Goal: Find specific page/section: Find specific page/section

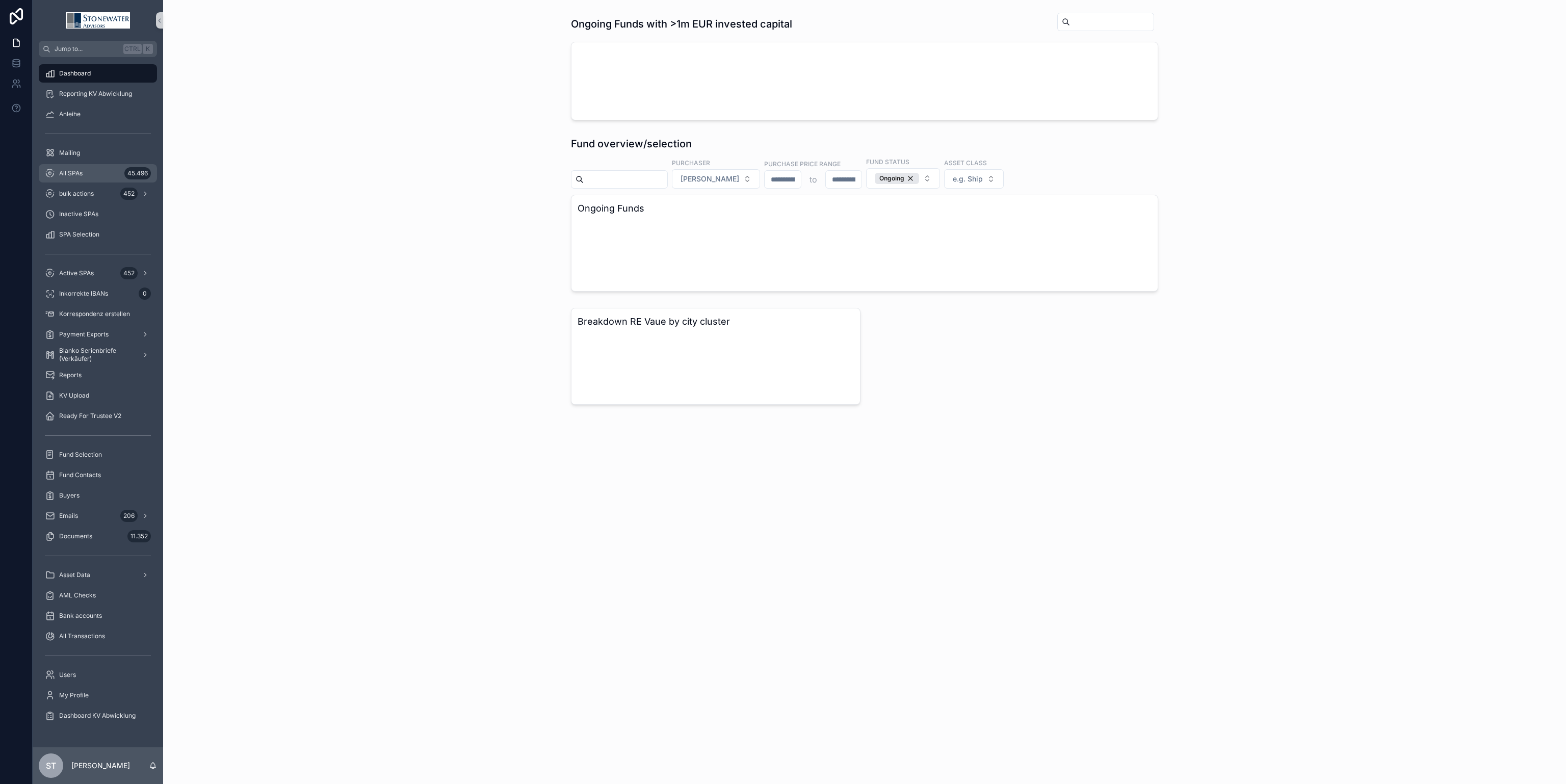
click at [80, 173] on span "All SPAs" at bounding box center [70, 173] width 23 height 8
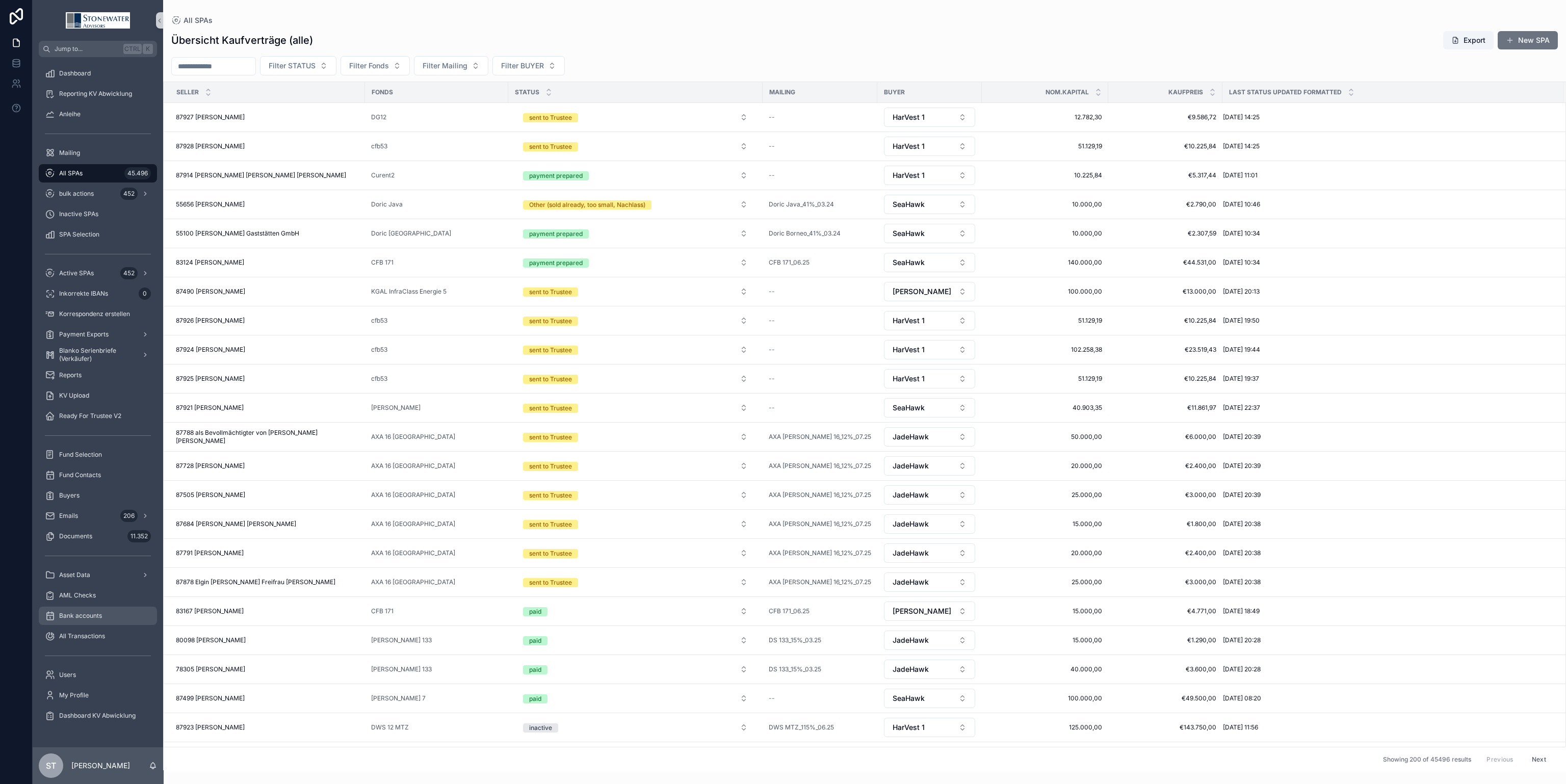
click at [84, 616] on span "Bank accounts" at bounding box center [80, 615] width 43 height 8
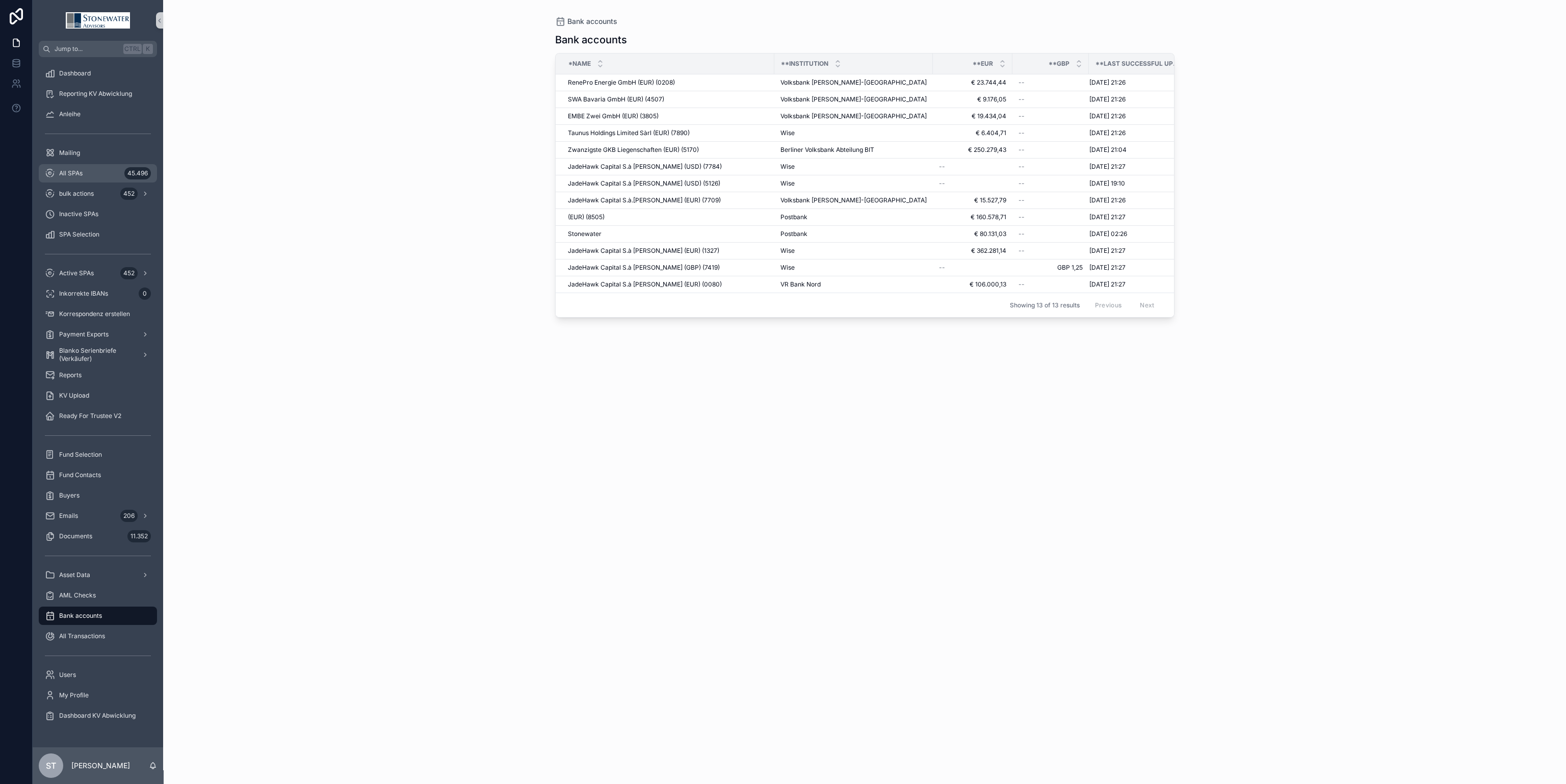
click at [84, 170] on div "All SPAs 45.496" at bounding box center [98, 173] width 106 height 17
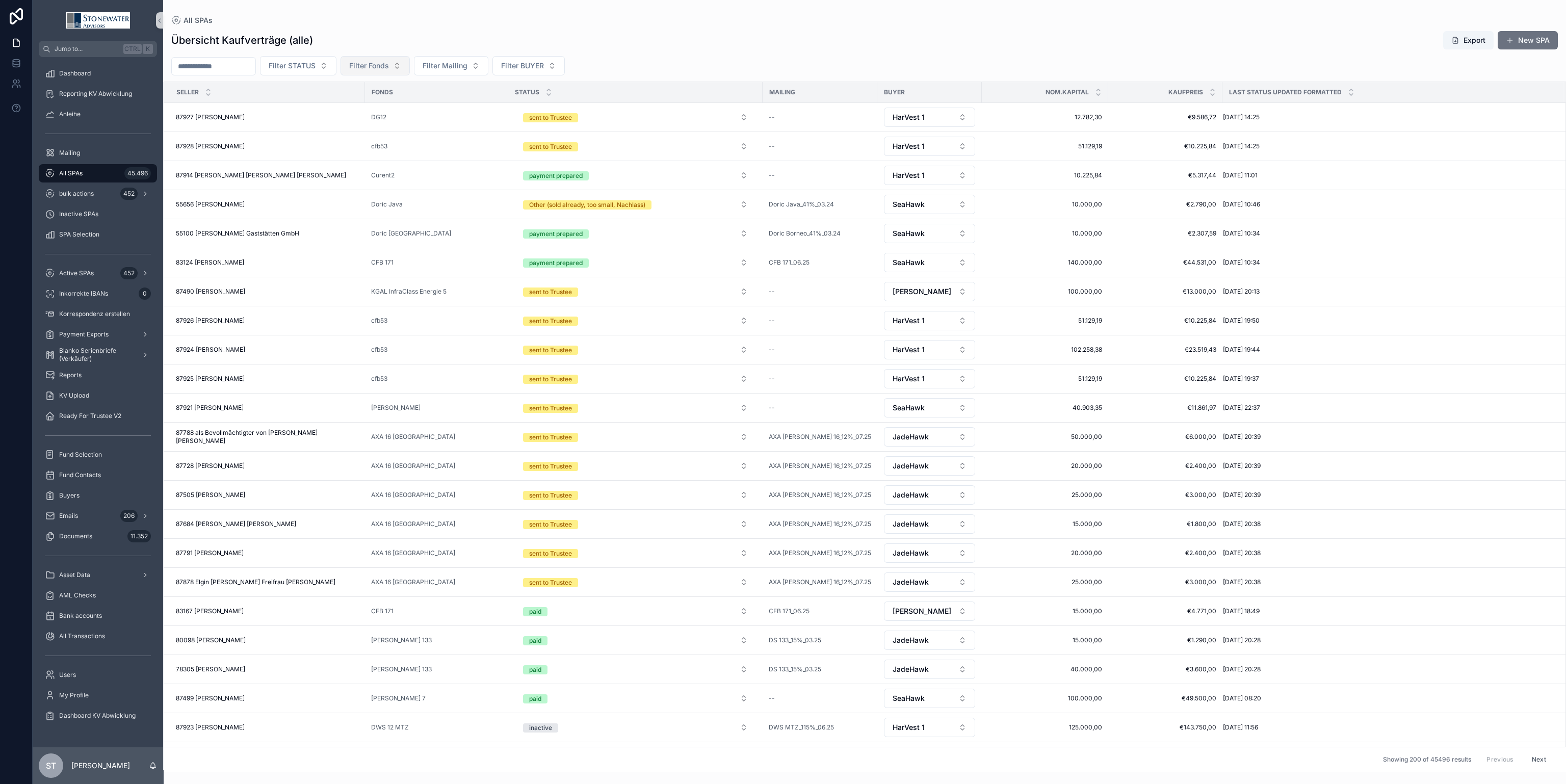
click at [389, 64] on span "Filter Fonds" at bounding box center [369, 65] width 39 height 10
type input "*****"
click at [417, 105] on div "Curent2" at bounding box center [397, 108] width 122 height 17
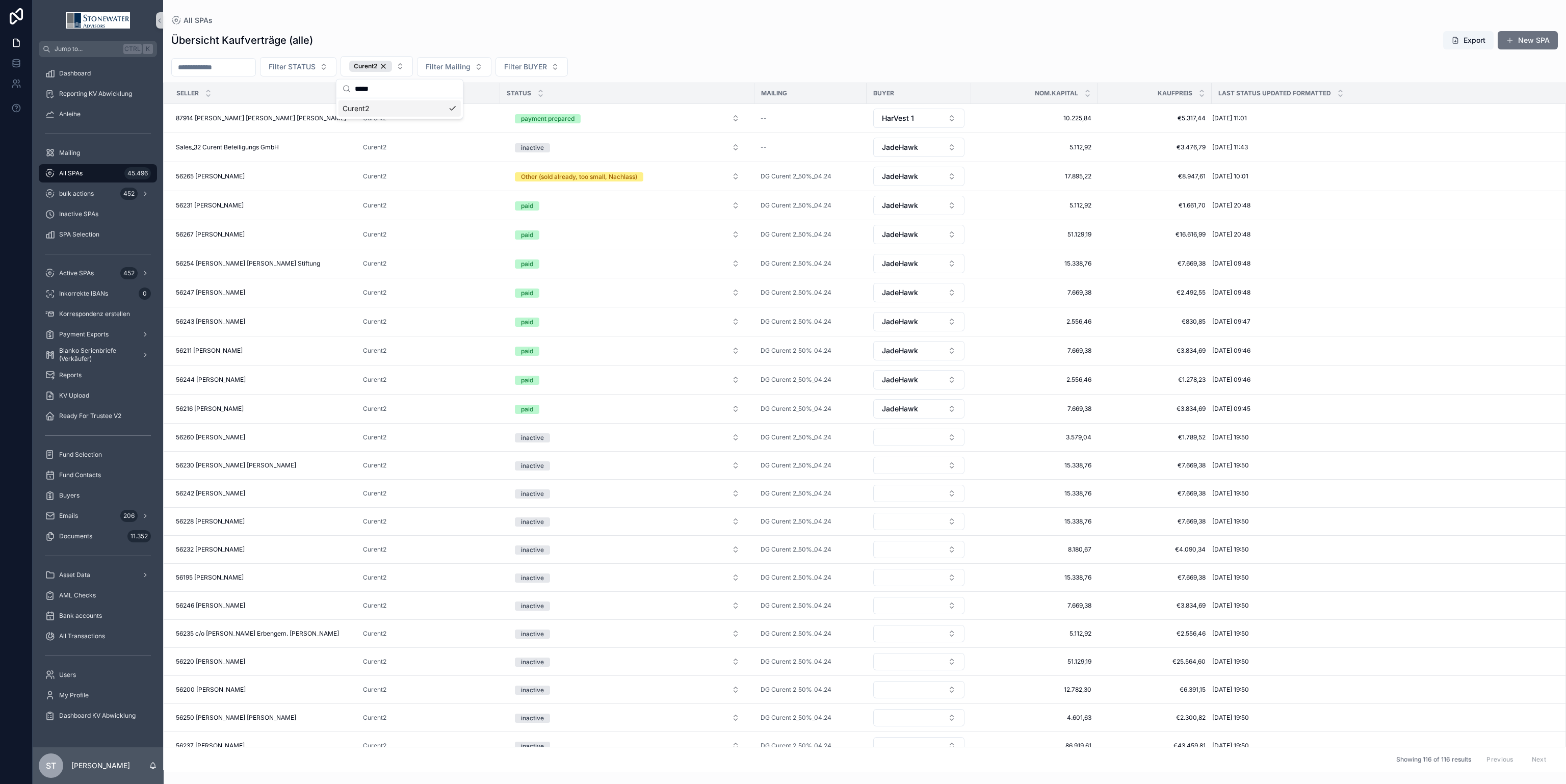
click at [861, 38] on div "Übersicht Kaufverträge (alle) Export New SPA" at bounding box center [864, 40] width 1386 height 20
click at [392, 64] on div "Curent2" at bounding box center [370, 66] width 43 height 11
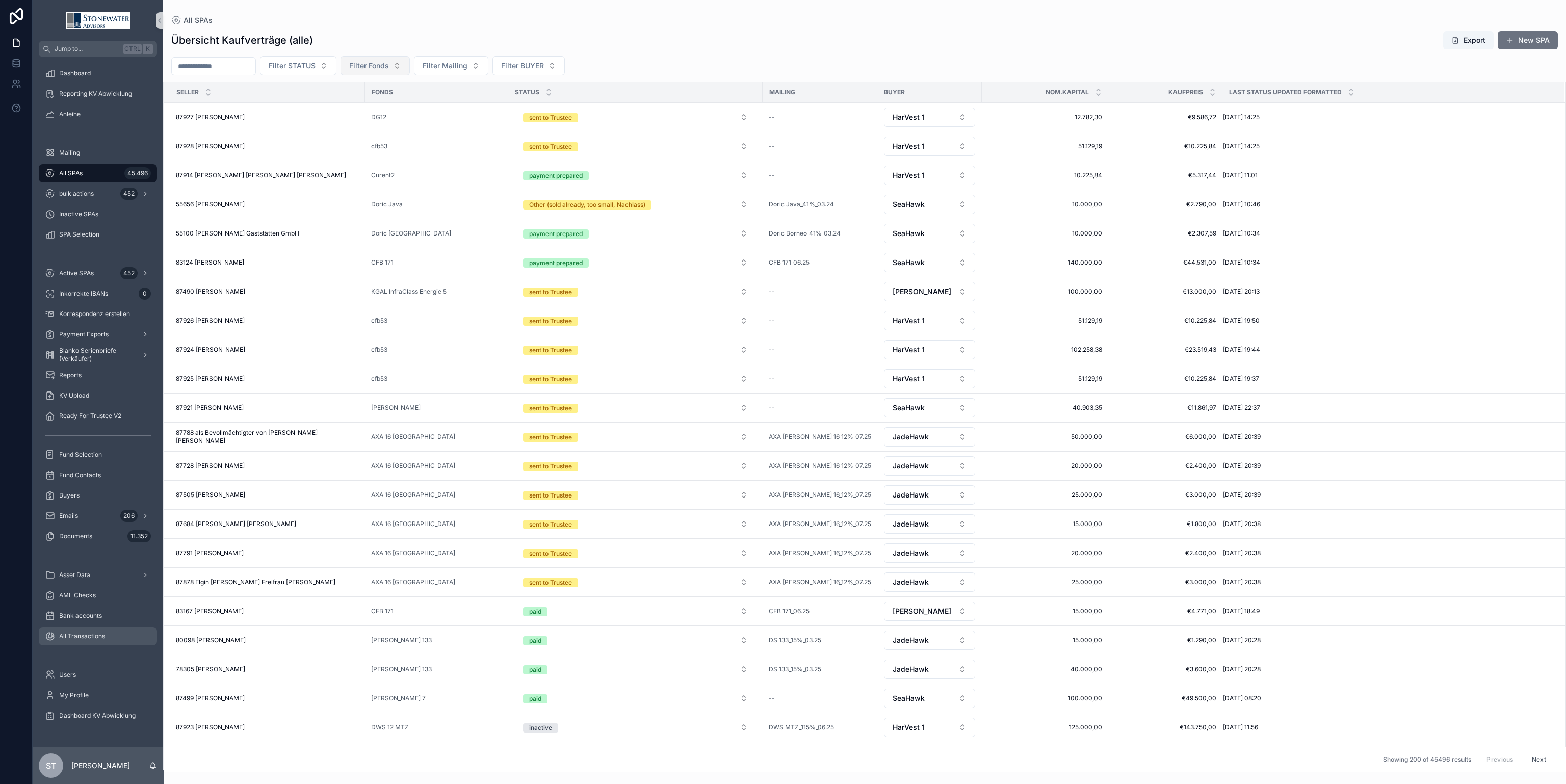
click at [107, 639] on div "All Transactions" at bounding box center [98, 636] width 106 height 17
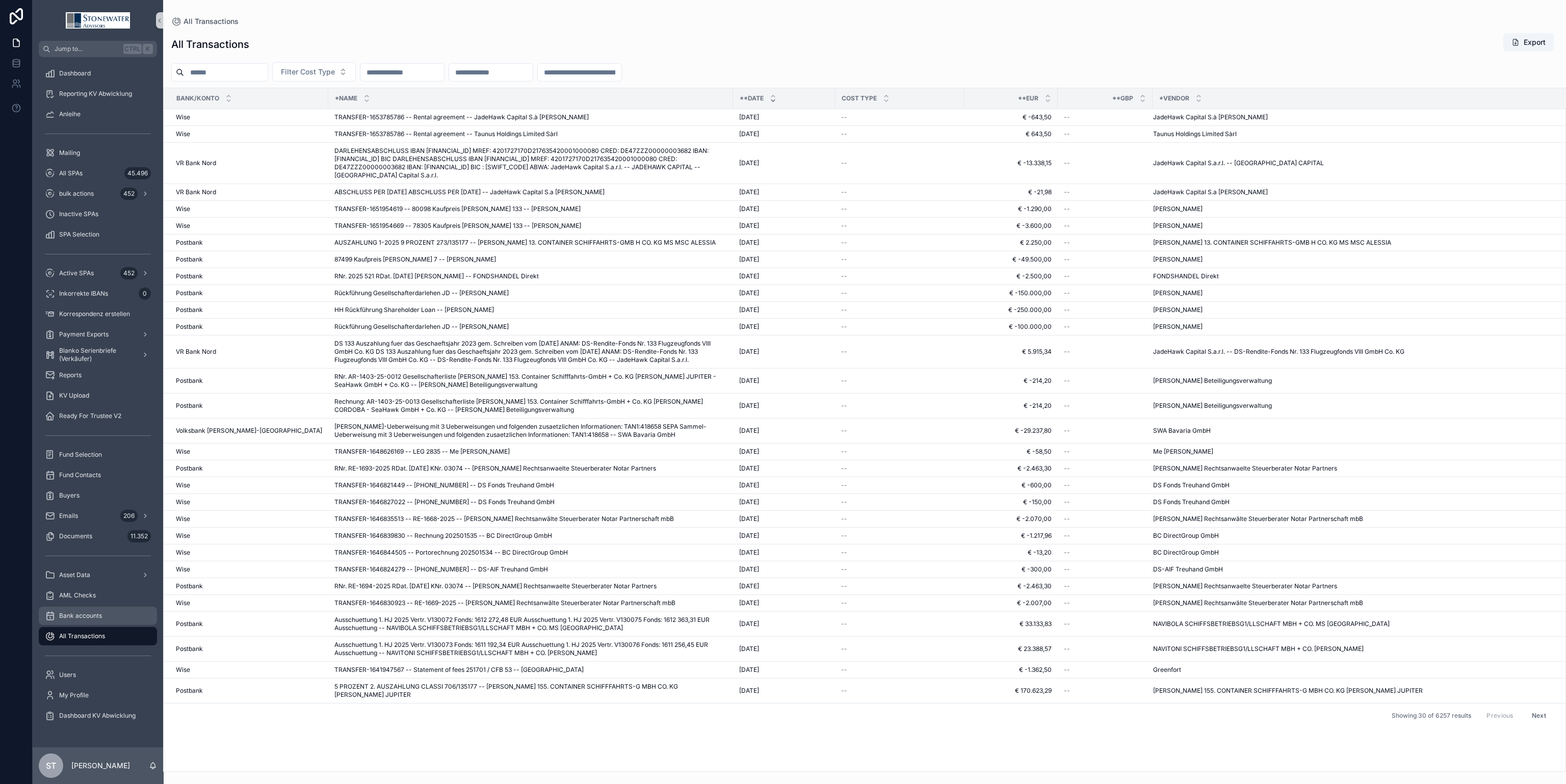
click at [102, 617] on div "Bank accounts" at bounding box center [98, 616] width 106 height 17
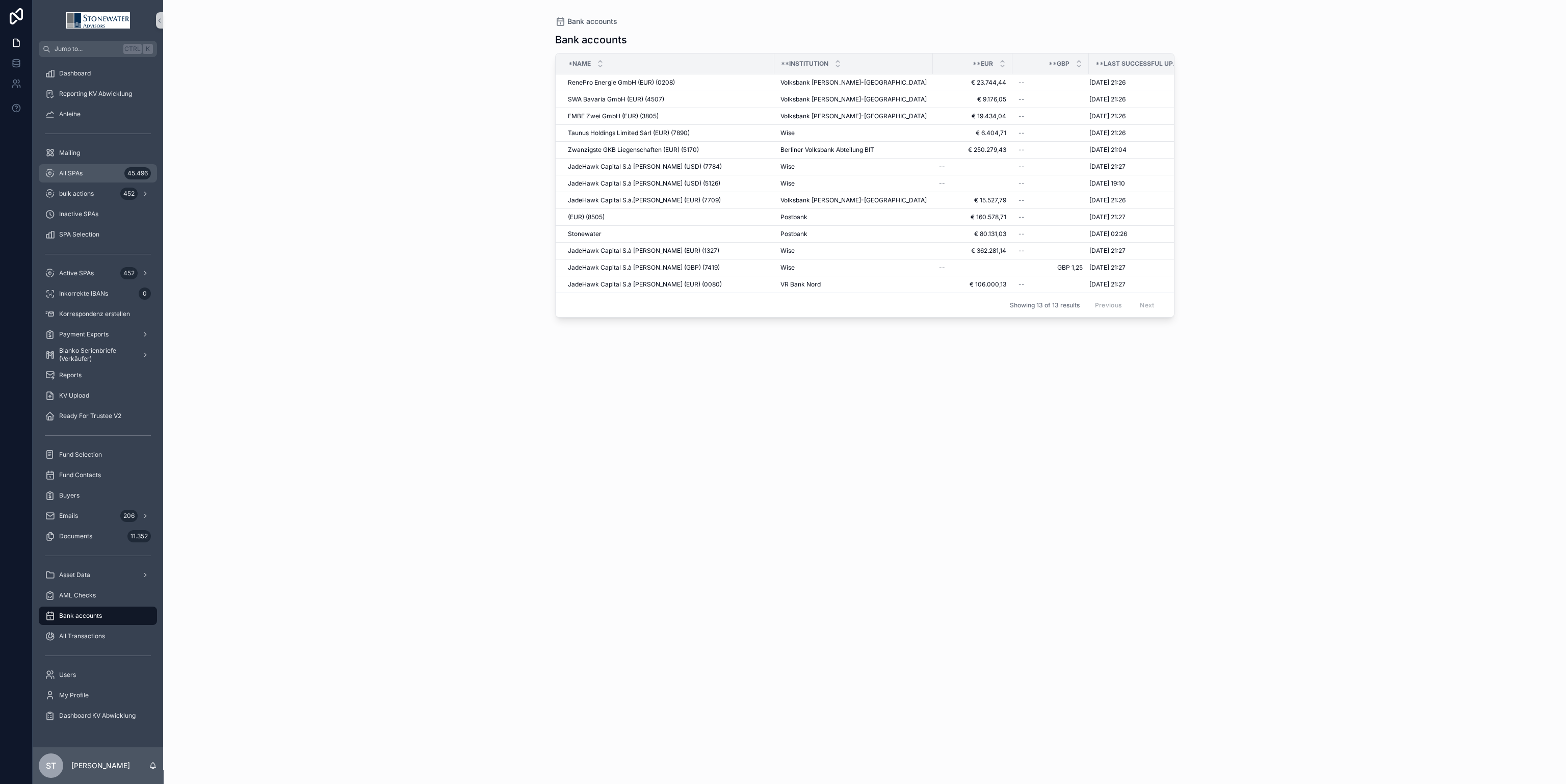
click at [76, 174] on span "All SPAs" at bounding box center [70, 173] width 23 height 8
